Goal: Answer question/provide support: Share knowledge or assist other users

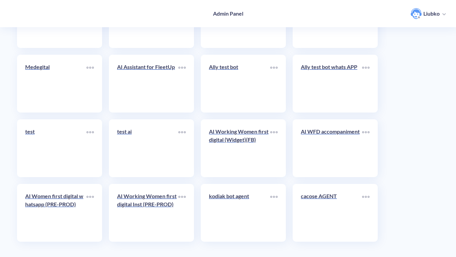
scroll to position [2412, 0]
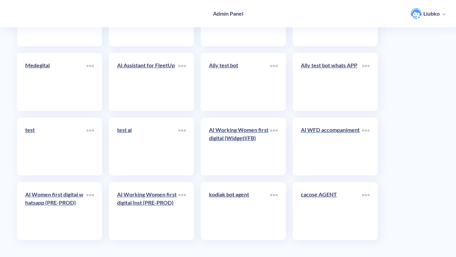
click at [69, 205] on p "AI Women first digital whatsapp (PRE-PROD)" at bounding box center [55, 198] width 61 height 16
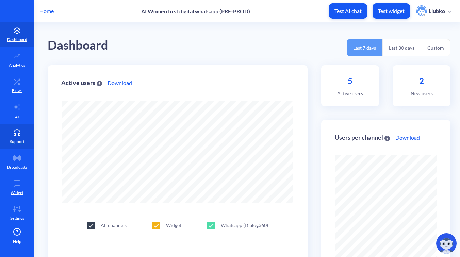
click at [28, 138] on link "Support" at bounding box center [17, 137] width 34 height 26
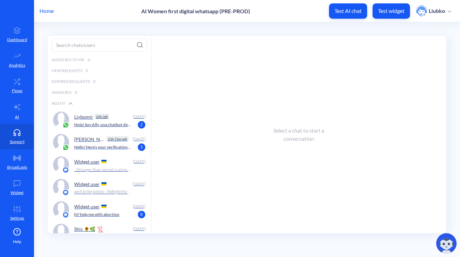
click at [106, 139] on p "23h 53m left" at bounding box center [117, 138] width 22 height 5
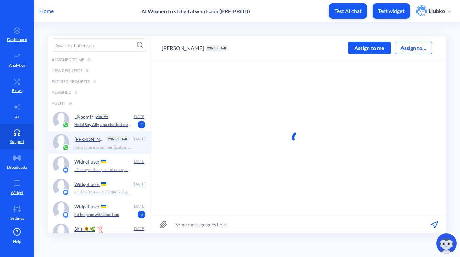
scroll to position [0, 0]
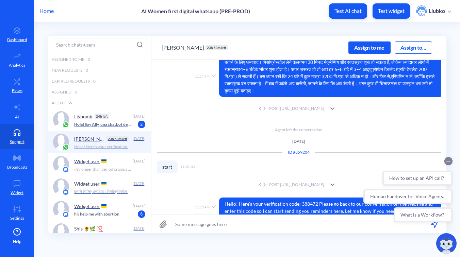
click at [448, 159] on circle "Collapse conversation starters" at bounding box center [448, 161] width 8 height 8
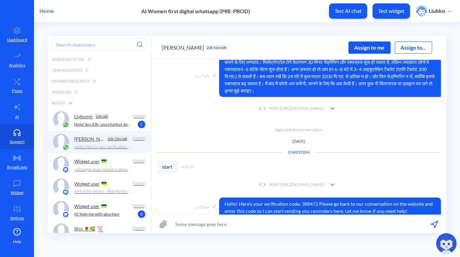
click at [334, 183] on icon at bounding box center [332, 184] width 4 height 2
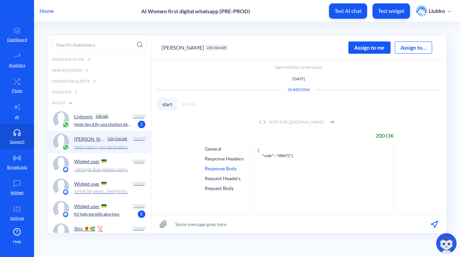
click at [336, 118] on icon at bounding box center [332, 122] width 8 height 8
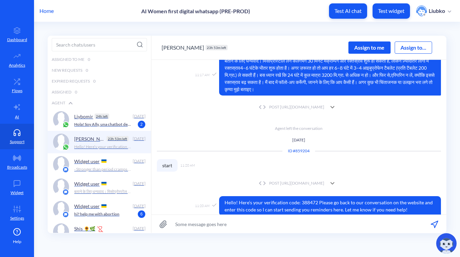
scroll to position [421, 0]
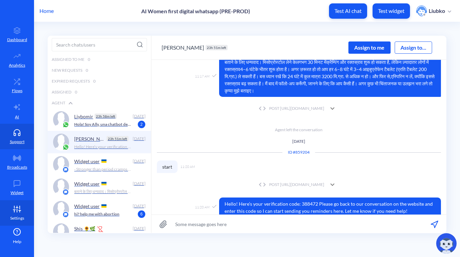
click at [16, 208] on icon at bounding box center [17, 209] width 14 height 7
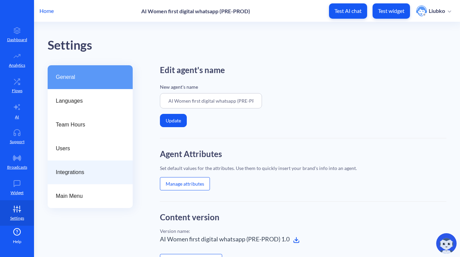
click at [83, 178] on div "Integrations" at bounding box center [90, 173] width 85 height 24
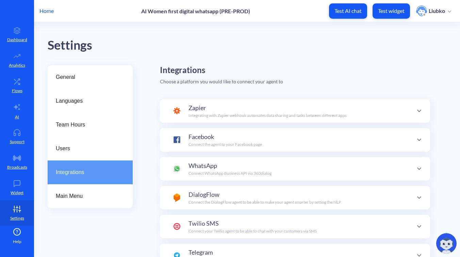
scroll to position [24, 0]
click at [238, 174] on p "Connect WhatsApp Business API via 360dialog" at bounding box center [229, 173] width 83 height 6
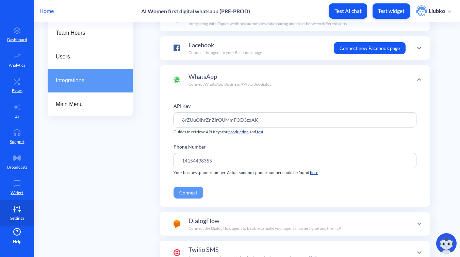
scroll to position [94, 0]
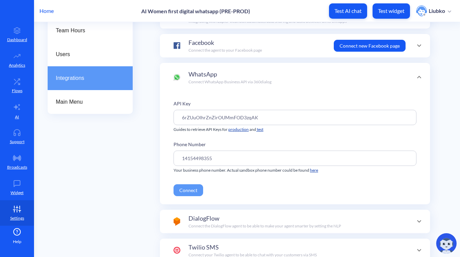
click at [188, 188] on button "Connect" at bounding box center [188, 190] width 30 height 12
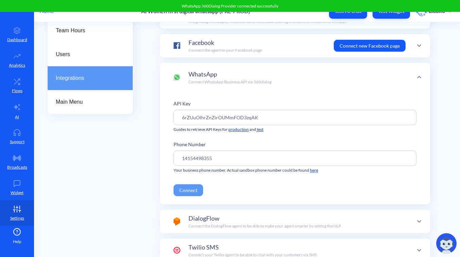
click at [129, 182] on div "General Languages Team Hours Users Integrations Main Menu" at bounding box center [90, 165] width 85 height 389
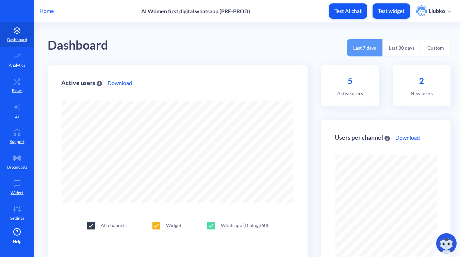
scroll to position [257, 460]
click at [16, 85] on link "Flows" at bounding box center [17, 86] width 34 height 26
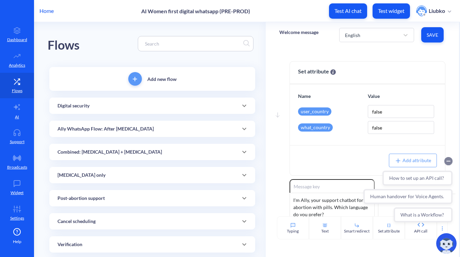
click at [448, 162] on circle "Collapse conversation starters" at bounding box center [448, 161] width 8 height 8
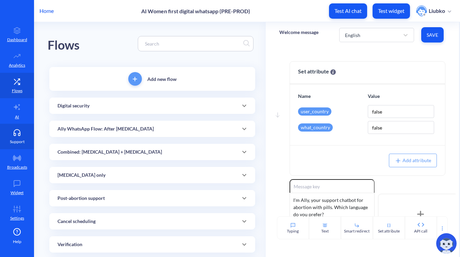
click at [22, 139] on p "Support" at bounding box center [17, 142] width 15 height 6
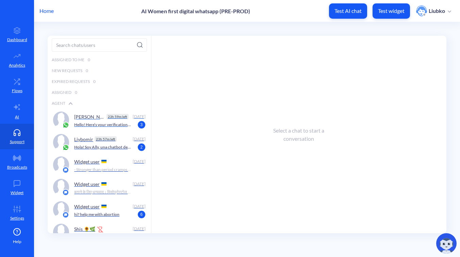
click at [82, 129] on div "Olga 23h 59m left Today Hello! Here’s your verification code: 374614 Please go …" at bounding box center [99, 120] width 103 height 22
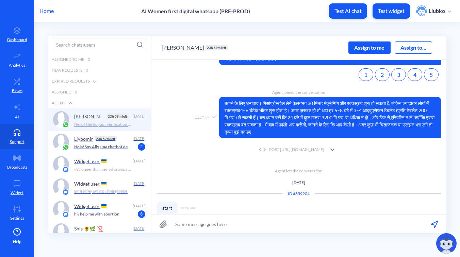
scroll to position [263, 0]
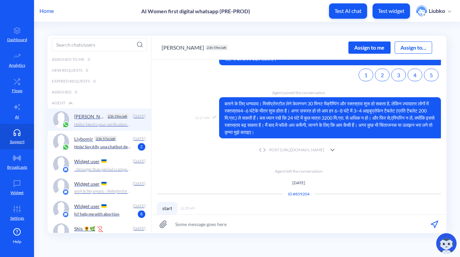
click at [307, 147] on div "POST https://wfd.analytics.botscrew.net/accompaniment/reminder/whatsapp/schedule" at bounding box center [290, 150] width 67 height 6
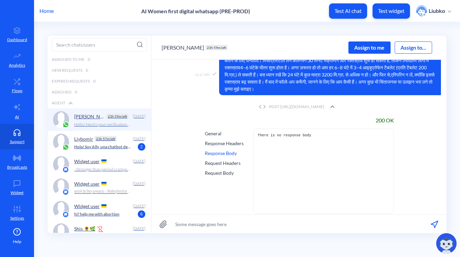
scroll to position [307, 0]
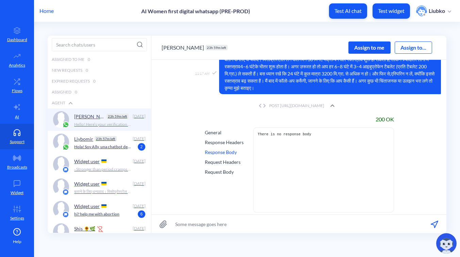
click at [226, 168] on div "Request Body" at bounding box center [224, 171] width 39 height 7
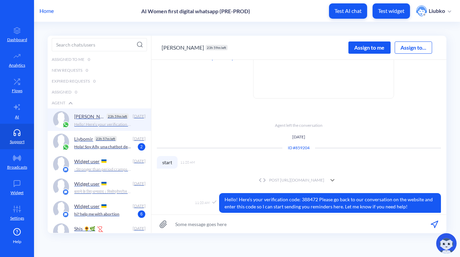
scroll to position [861, 0]
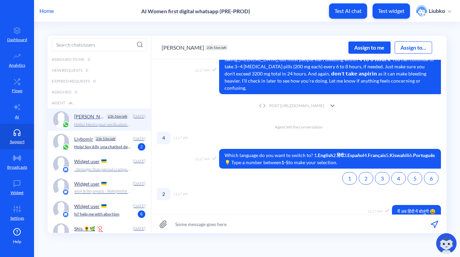
scroll to position [41, 0]
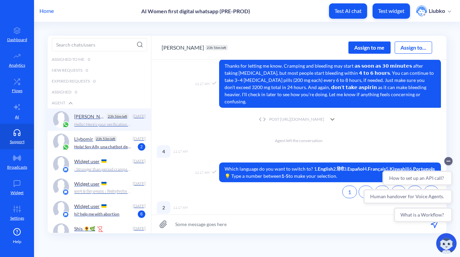
click at [294, 116] on div "POST [URL][DOMAIN_NAME]" at bounding box center [290, 119] width 67 height 6
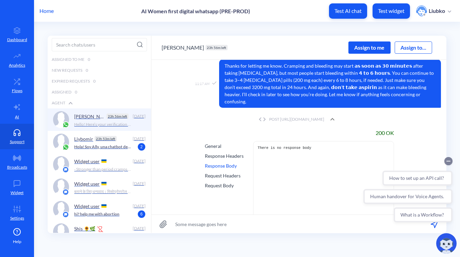
click at [449, 161] on icon "Collapse conversation starters" at bounding box center [448, 161] width 3 height 0
click at [217, 172] on div "Request Headers" at bounding box center [224, 175] width 39 height 7
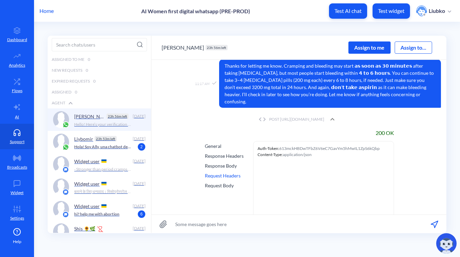
click at [217, 182] on div "Request Body" at bounding box center [224, 185] width 39 height 7
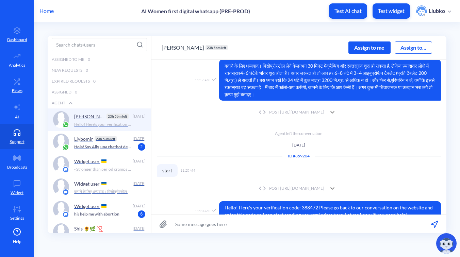
scroll to position [807, 0]
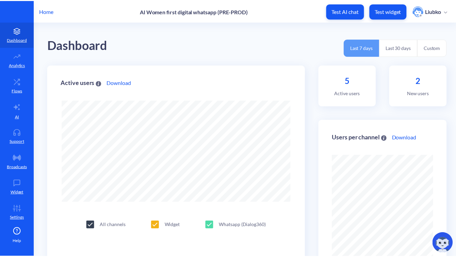
scroll to position [257, 460]
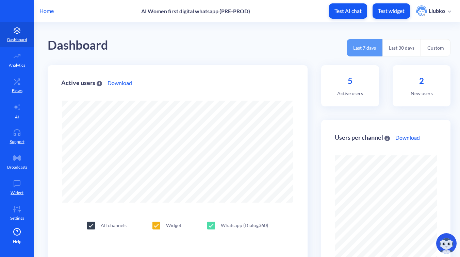
click at [50, 11] on p "Home" at bounding box center [46, 11] width 14 height 8
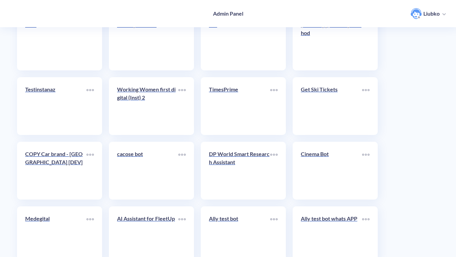
scroll to position [2412, 0]
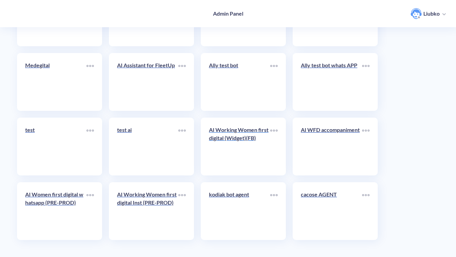
click at [232, 144] on div "AI Working Women first digital (Widget)(FB)" at bounding box center [239, 137] width 61 height 22
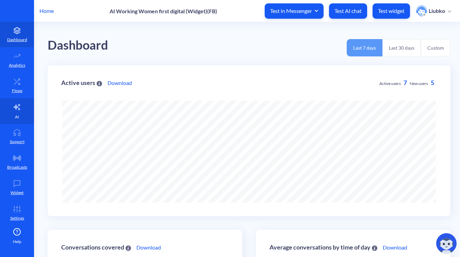
scroll to position [257, 460]
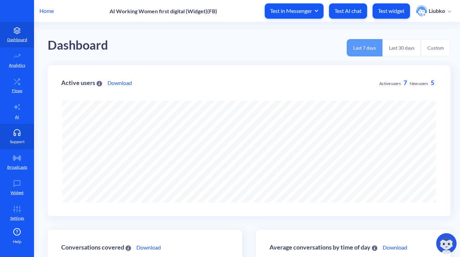
click at [16, 132] on icon at bounding box center [17, 132] width 14 height 7
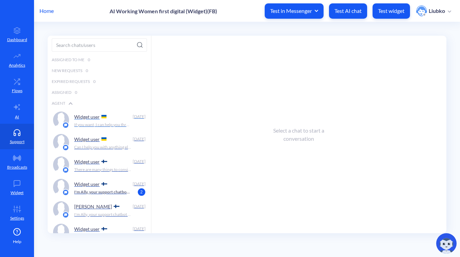
click at [92, 113] on div "Widget user" at bounding box center [101, 117] width 55 height 10
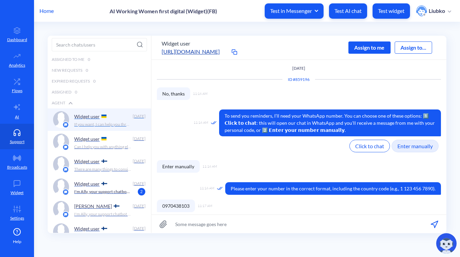
scroll to position [305, 0]
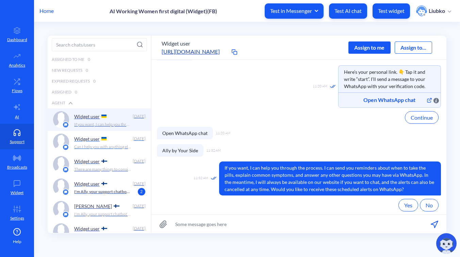
click at [80, 143] on div "Widget user" at bounding box center [101, 139] width 55 height 10
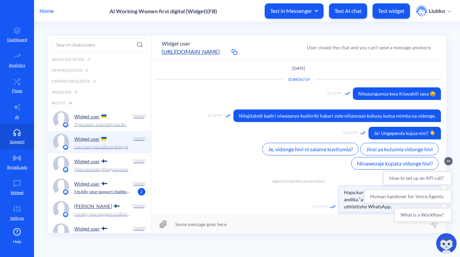
click at [453, 160] on div "How to set up an API call? Human handover for Voice Agents. What is a Workflow?" at bounding box center [407, 189] width 97 height 73
click at [450, 161] on icon "Collapse conversation starters" at bounding box center [448, 161] width 3 height 0
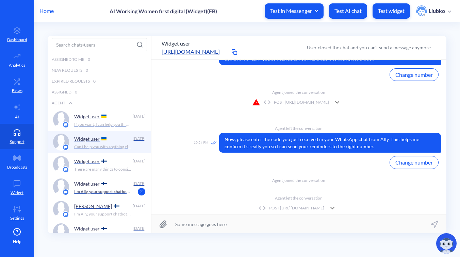
scroll to position [545, 0]
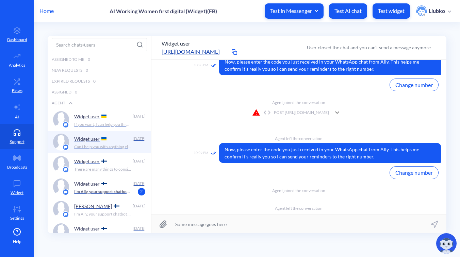
click at [269, 112] on div "POST https://wfd.analytics.botscrew.net/accompaniment/verification/whatsapp/send" at bounding box center [290, 112] width 77 height 8
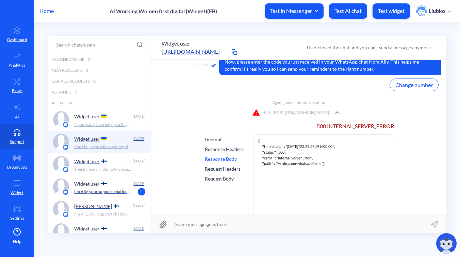
click at [218, 167] on div "Request Headers" at bounding box center [224, 168] width 39 height 7
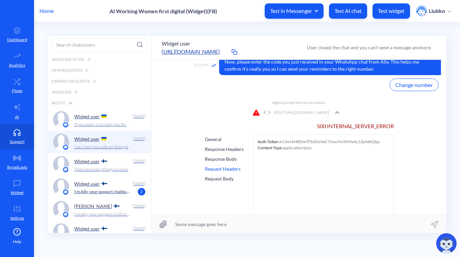
click at [216, 178] on div "Request Body" at bounding box center [224, 178] width 39 height 7
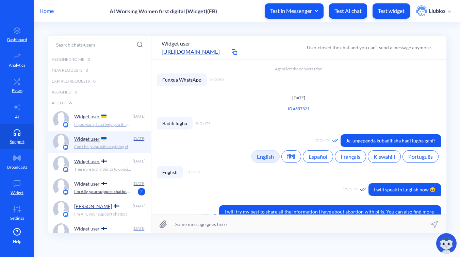
scroll to position [709, 0]
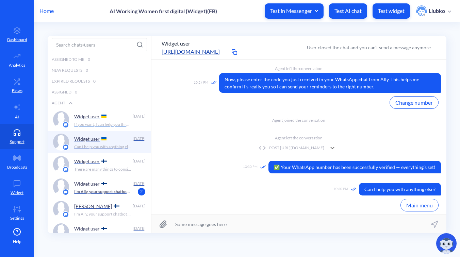
click at [102, 129] on div "Widget user Today If you want, I can help you through the process. I can send y…" at bounding box center [99, 119] width 103 height 22
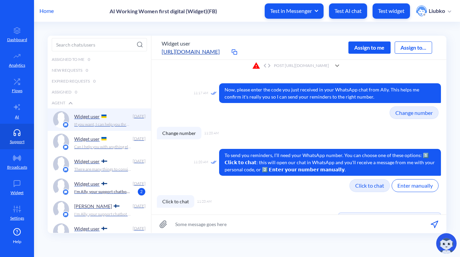
scroll to position [121, 0]
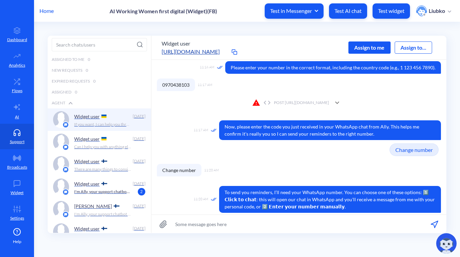
click at [267, 103] on div "POST https://wfd.analytics.botscrew.net/accompaniment/verification/whatsapp/send" at bounding box center [290, 103] width 77 height 8
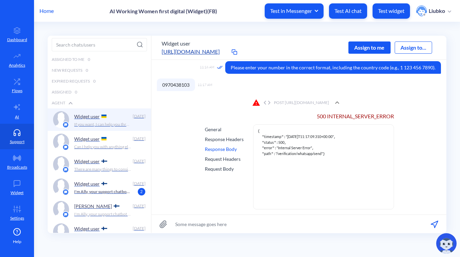
click at [227, 138] on div "Response Headers" at bounding box center [224, 139] width 39 height 7
click at [216, 165] on div "Request Body" at bounding box center [224, 168] width 39 height 7
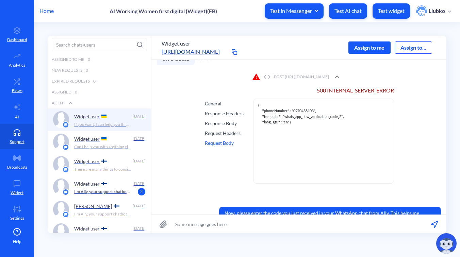
scroll to position [149, 0]
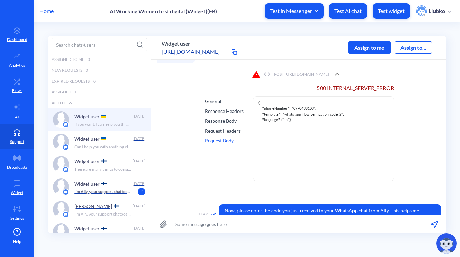
click at [312, 112] on span ""whats_app_flow_verification_code_2"" at bounding box center [313, 114] width 60 height 4
copy span "whats_app_flow_verification_code_2"
click at [300, 43] on div "Widget user https://platform.botscrew.net/widget-demo/8df282a3-46cb-4354-b4a9-f…" at bounding box center [298, 47] width 295 height 24
click at [329, 75] on div "POST https://wfd.analytics.botscrew.net/accompaniment/verification/whatsapp/send" at bounding box center [290, 74] width 77 height 8
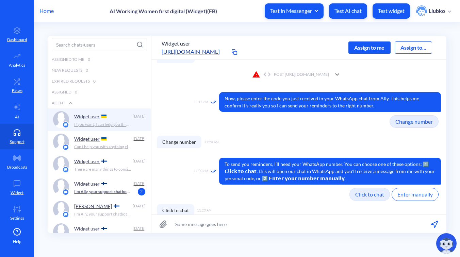
click at [329, 75] on div "POST https://wfd.analytics.botscrew.net/accompaniment/verification/whatsapp/send" at bounding box center [290, 74] width 77 height 8
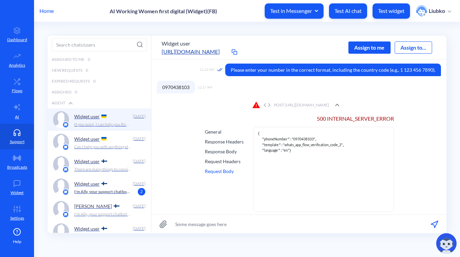
scroll to position [125, 0]
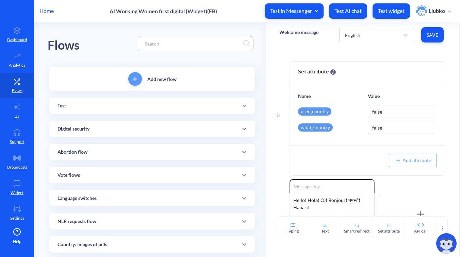
click at [122, 156] on div "Abortion flow" at bounding box center [152, 152] width 206 height 16
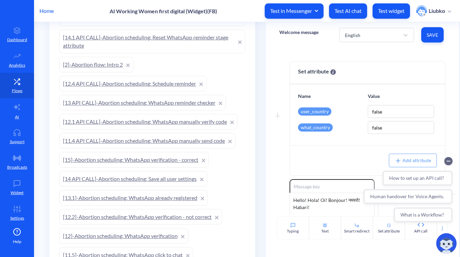
scroll to position [255, 0]
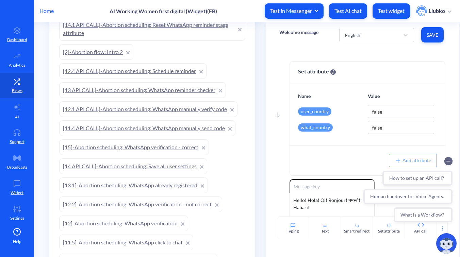
click at [156, 130] on link "[11.4 API CALL]-Abortion scheduling: WhatsApp manually send code" at bounding box center [147, 128] width 176 height 16
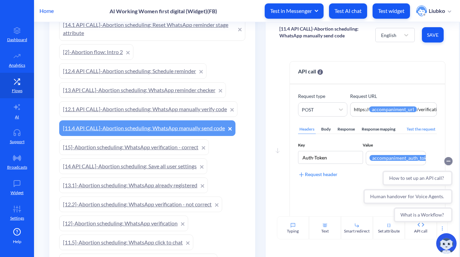
click at [448, 162] on circle "Collapse conversation starters" at bounding box center [448, 161] width 8 height 8
click at [329, 129] on div "Body" at bounding box center [326, 129] width 12 height 9
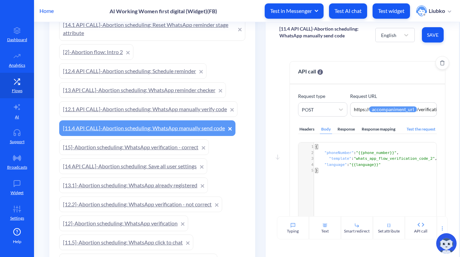
click at [410, 127] on div "Test the request" at bounding box center [421, 129] width 32 height 9
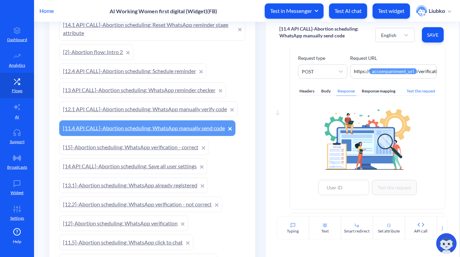
scroll to position [44, 0]
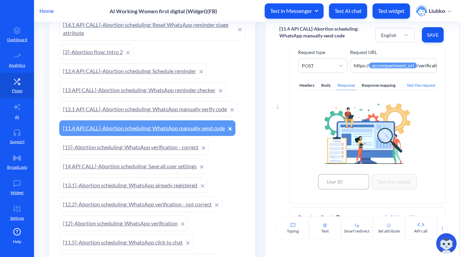
click at [329, 179] on input at bounding box center [343, 181] width 51 height 15
paste input "519374"
type input "519374"
click at [384, 181] on button "Test the request" at bounding box center [394, 181] width 45 height 15
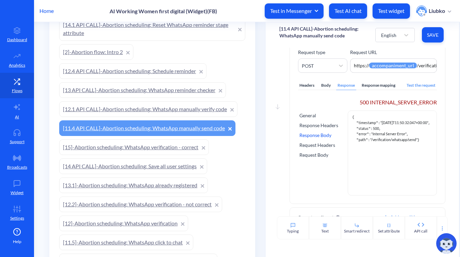
click at [414, 86] on div "Test the request" at bounding box center [421, 85] width 32 height 9
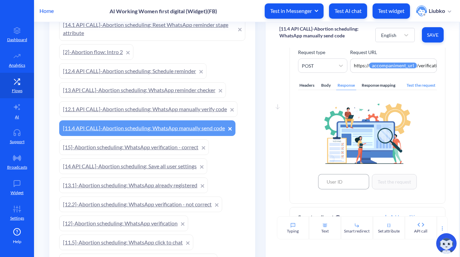
click at [340, 188] on input at bounding box center [343, 181] width 51 height 15
paste input "519374"
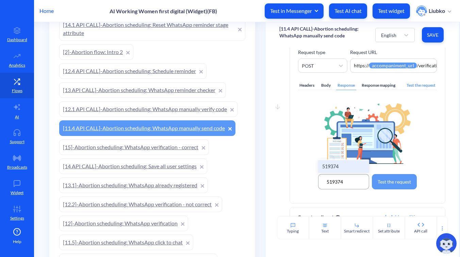
click at [338, 174] on input "519374" at bounding box center [343, 181] width 51 height 15
type input "519374"
click at [340, 165] on div "519374" at bounding box center [343, 166] width 51 height 13
click at [395, 180] on button "Test the request" at bounding box center [394, 181] width 45 height 15
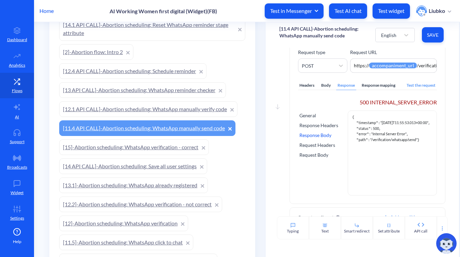
click at [411, 87] on div "Test the request" at bounding box center [421, 85] width 32 height 9
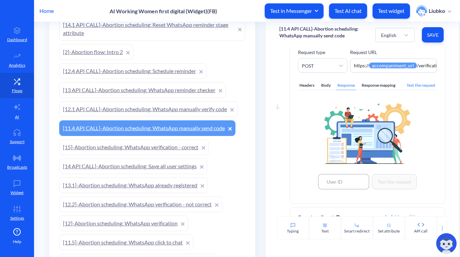
click at [349, 178] on input at bounding box center [343, 181] width 51 height 15
click at [341, 167] on div "519374" at bounding box center [343, 166] width 51 height 13
type input "519374"
click at [383, 180] on button "Test the request" at bounding box center [394, 181] width 45 height 15
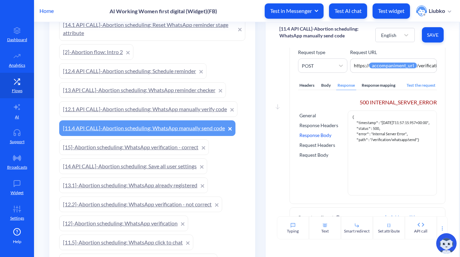
click at [415, 83] on div "Test the request" at bounding box center [421, 85] width 32 height 9
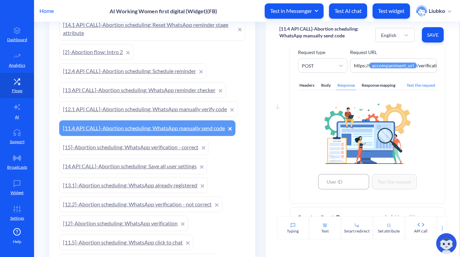
click at [339, 186] on input at bounding box center [343, 181] width 51 height 15
click at [331, 166] on div "519374" at bounding box center [343, 166] width 51 height 13
type input "519374"
click at [377, 181] on button "Test the request" at bounding box center [394, 181] width 45 height 15
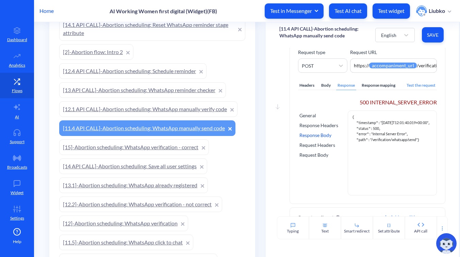
click at [167, 112] on link "[12.1 API CALL]-Abortion scheduling: WhatsApp manually verify code" at bounding box center [148, 109] width 178 height 16
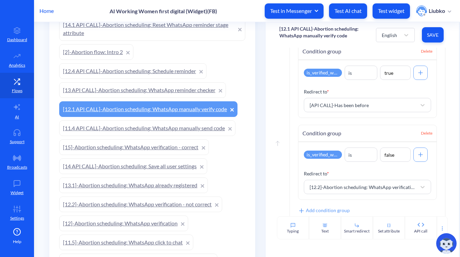
scroll to position [285, 0]
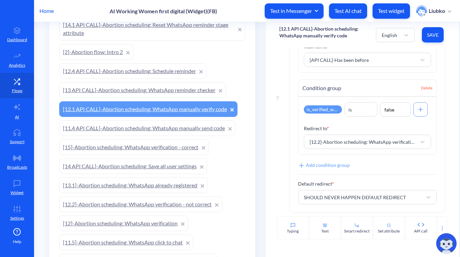
click at [166, 126] on link "[11.4 API CALL]-Abortion scheduling: WhatsApp manually send code" at bounding box center [147, 128] width 176 height 16
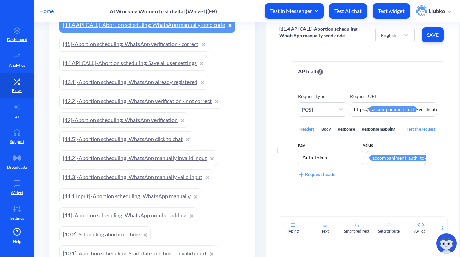
scroll to position [359, 0]
click at [153, 177] on link "[11.3]-Abortion scheduling: WhatsApp manually valid input" at bounding box center [136, 177] width 154 height 16
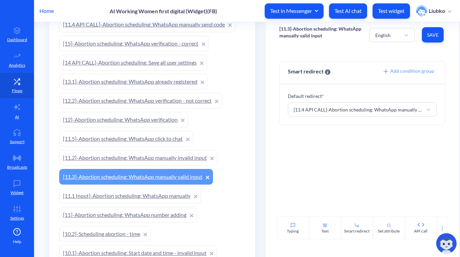
click at [150, 157] on link "[11.2]-Abortion scheduling: WhatsApp manually invalid input" at bounding box center [138, 158] width 158 height 16
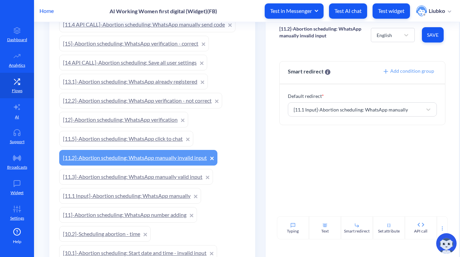
click at [147, 196] on link "[11.1 Input]-Abortion scheduling: WhatsApp manually" at bounding box center [130, 196] width 142 height 16
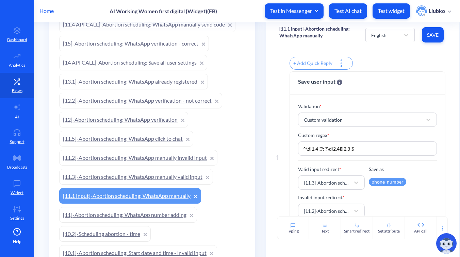
scroll to position [245, 0]
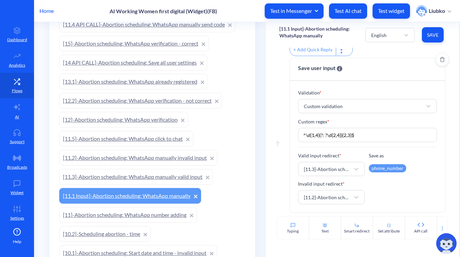
drag, startPoint x: 376, startPoint y: 133, endPoint x: 294, endPoint y: 133, distance: 82.3
click at [294, 133] on div "Validation * Custom validation Custom regex * ^\d{1,4}(?: ?\d{2,4}){2,3}$ Valid…" at bounding box center [367, 147] width 155 height 132
click at [305, 30] on p "[11.1 Input]-Abortion scheduling: WhatsApp manually" at bounding box center [322, 33] width 86 height 14
click at [266, 40] on div "[11.1 Input]-Abortion scheduling: WhatsApp manually English Save" at bounding box center [362, 35] width 193 height 26
